Goal: Task Accomplishment & Management: Manage account settings

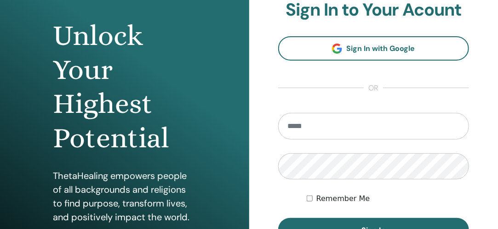
scroll to position [92, 0]
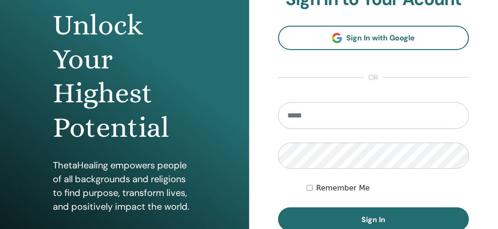
click at [311, 116] on input "email" at bounding box center [373, 116] width 191 height 27
type input "**********"
click at [278, 208] on button "Sign In" at bounding box center [373, 220] width 191 height 24
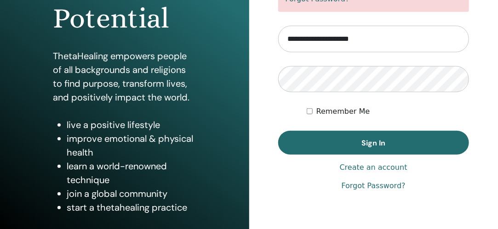
scroll to position [212, 0]
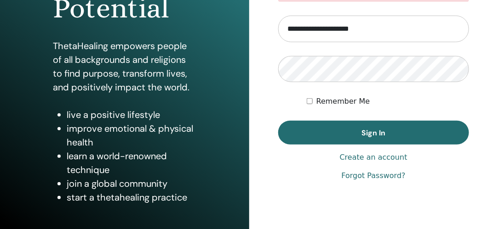
click at [373, 172] on link "Forgot Password?" at bounding box center [374, 176] width 64 height 11
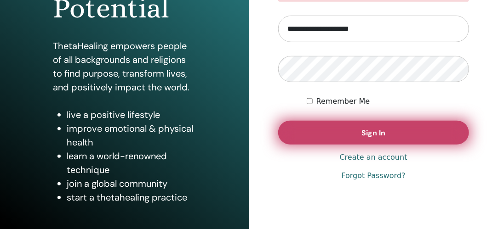
click at [375, 130] on span "Sign In" at bounding box center [373, 133] width 24 height 10
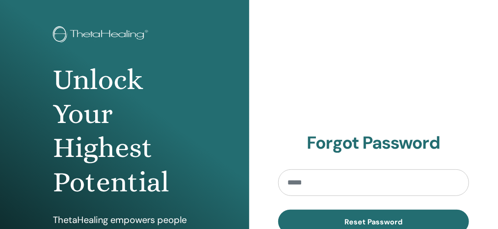
scroll to position [96, 0]
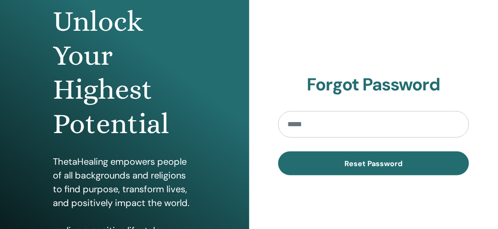
click at [386, 125] on input "email" at bounding box center [373, 124] width 191 height 27
type input "**********"
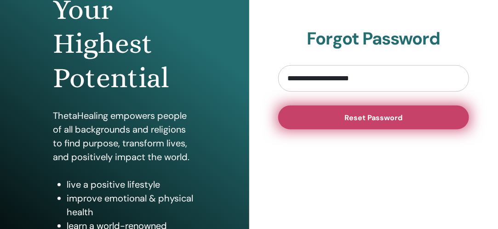
click at [381, 117] on span "Reset Password" at bounding box center [373, 118] width 58 height 10
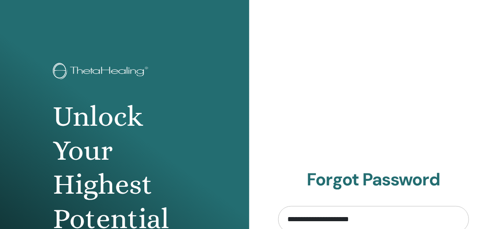
scroll to position [0, 0]
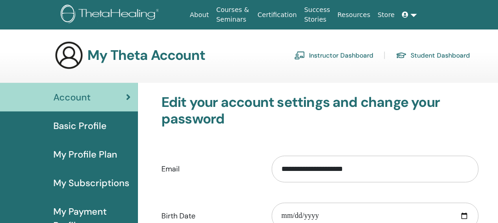
click at [352, 53] on link "Instructor Dashboard" at bounding box center [333, 55] width 79 height 15
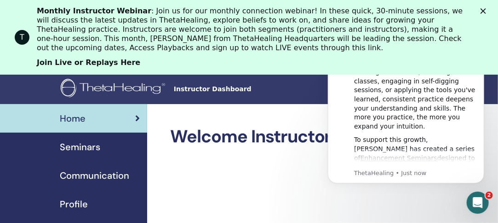
click at [80, 60] on link "Join Live or Replays Here" at bounding box center [88, 63] width 103 height 10
